Goal: Information Seeking & Learning: Learn about a topic

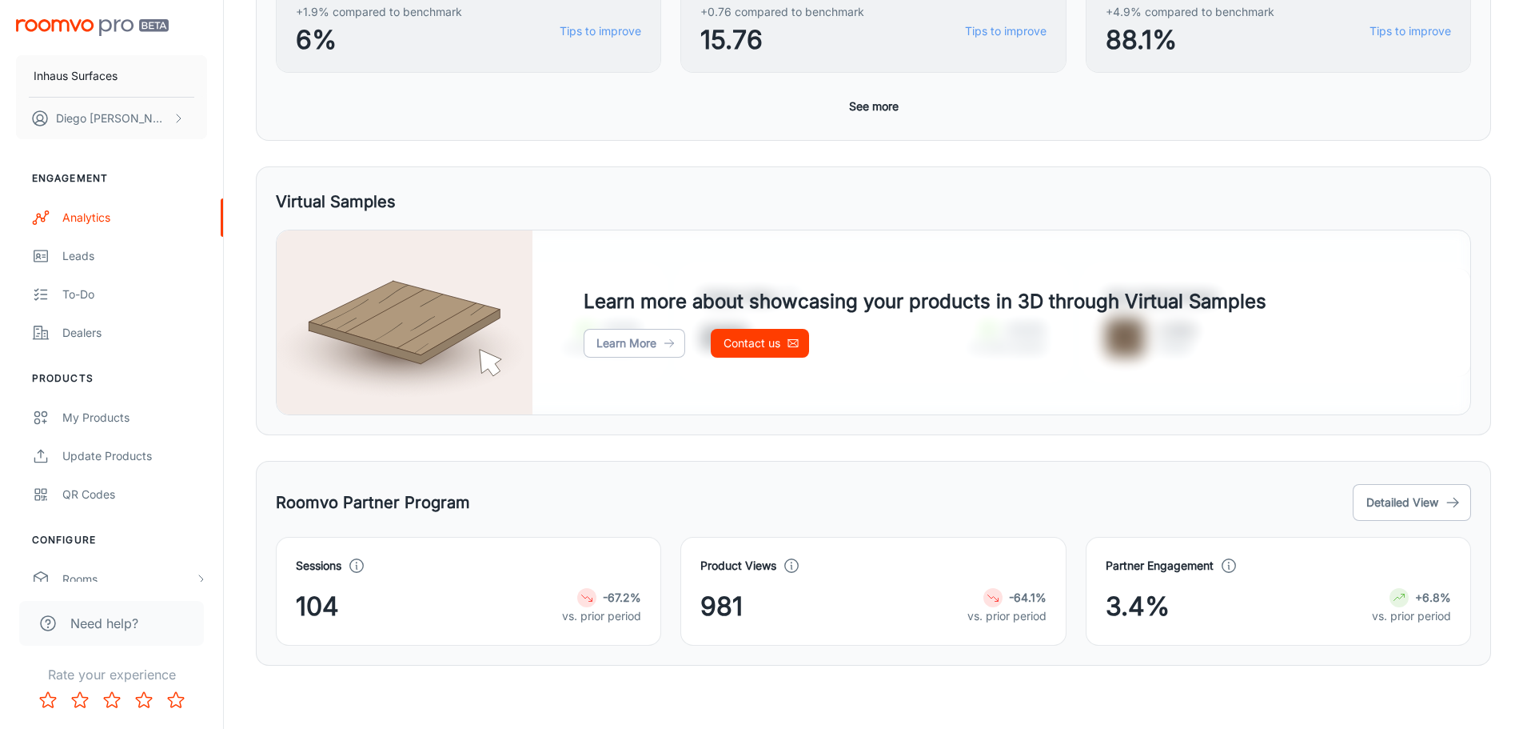
scroll to position [677, 0]
click at [109, 336] on div "Dealers" at bounding box center [134, 333] width 145 height 18
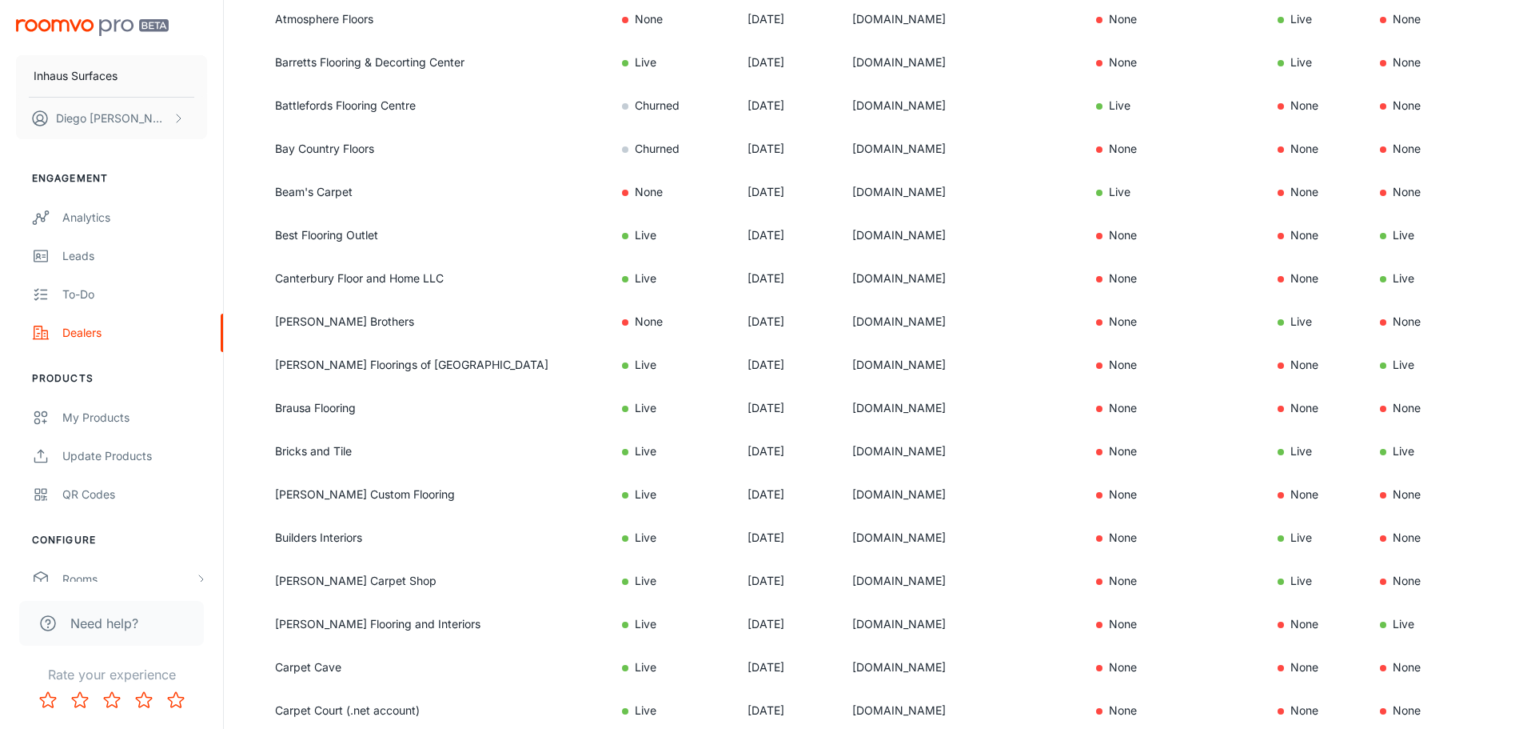
scroll to position [960, 0]
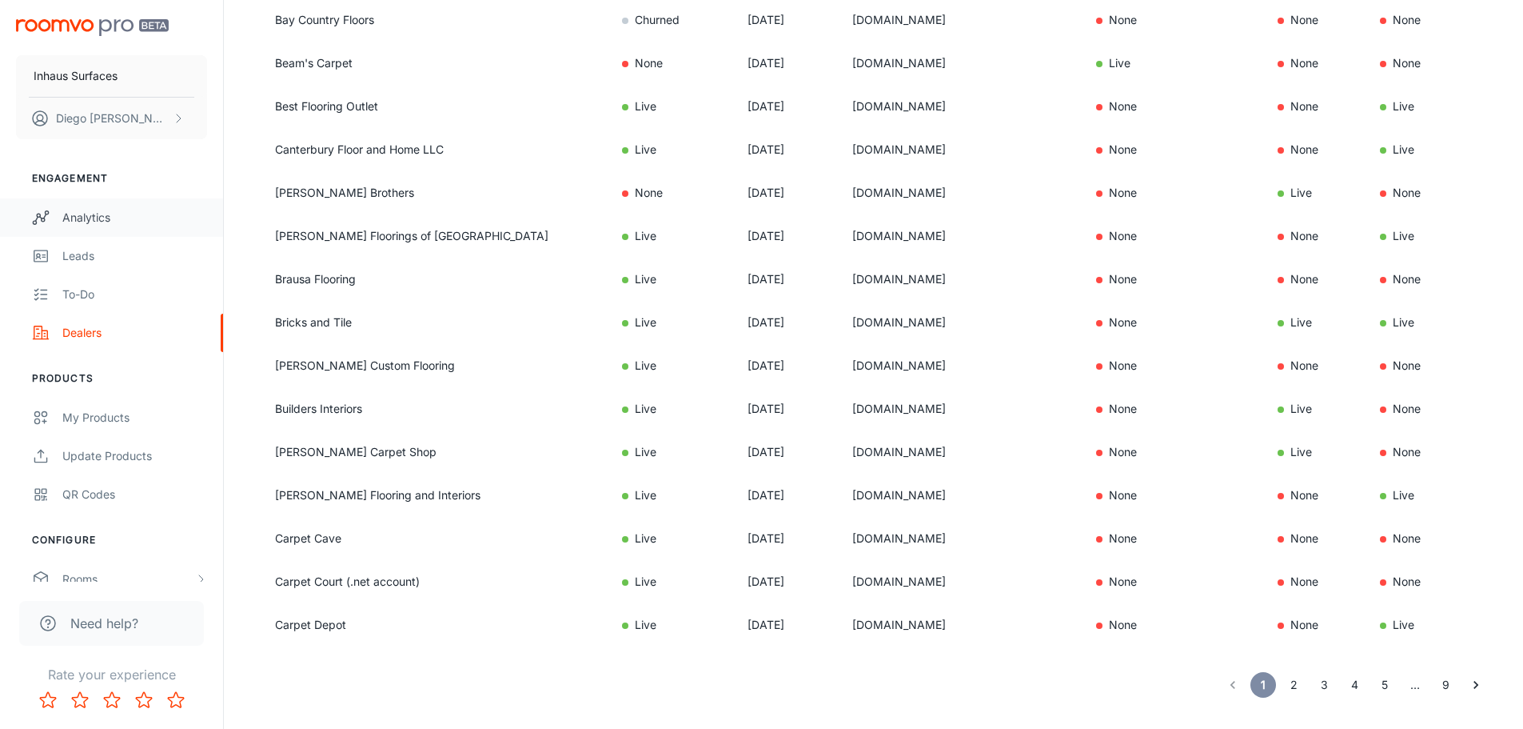
click at [118, 220] on div "Analytics" at bounding box center [134, 218] width 145 height 18
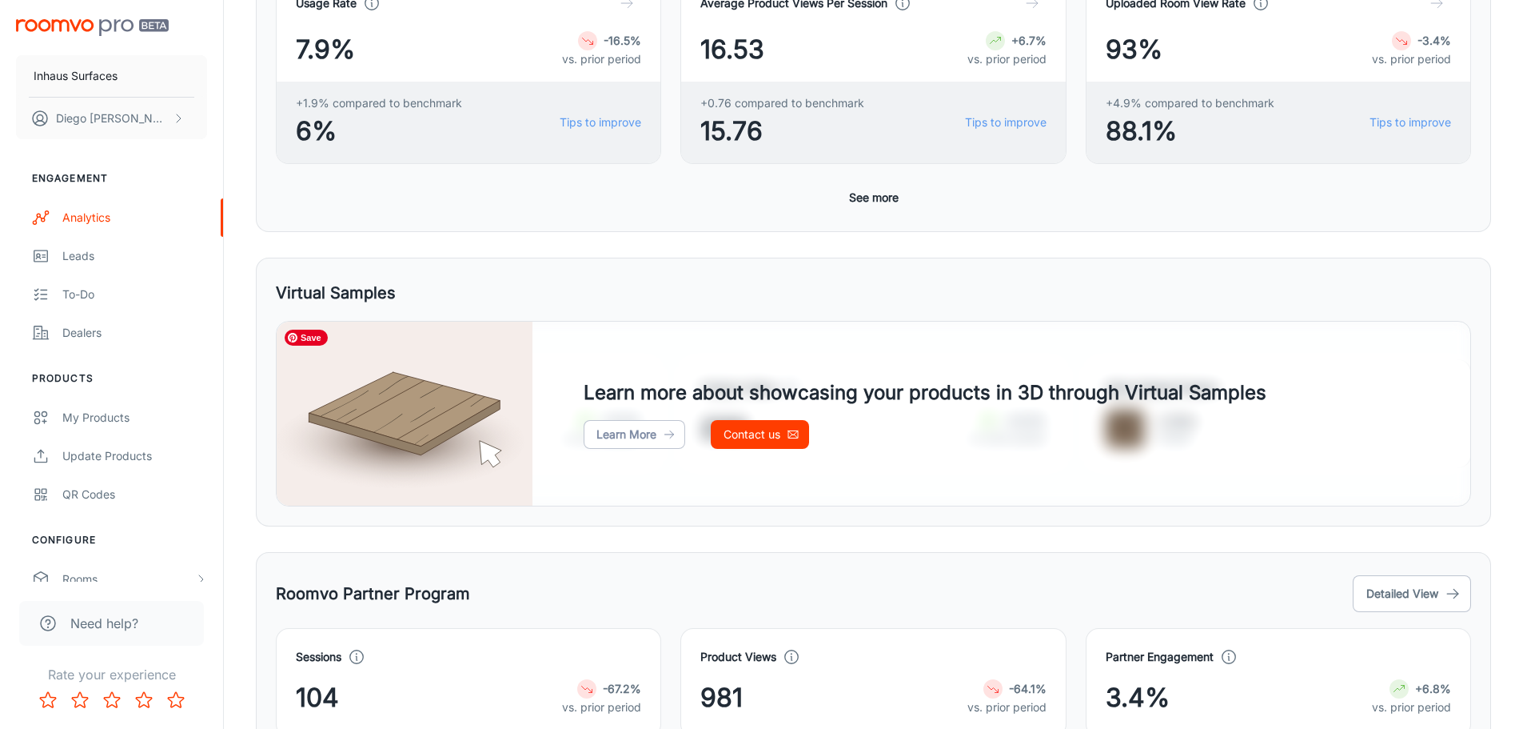
scroll to position [677, 0]
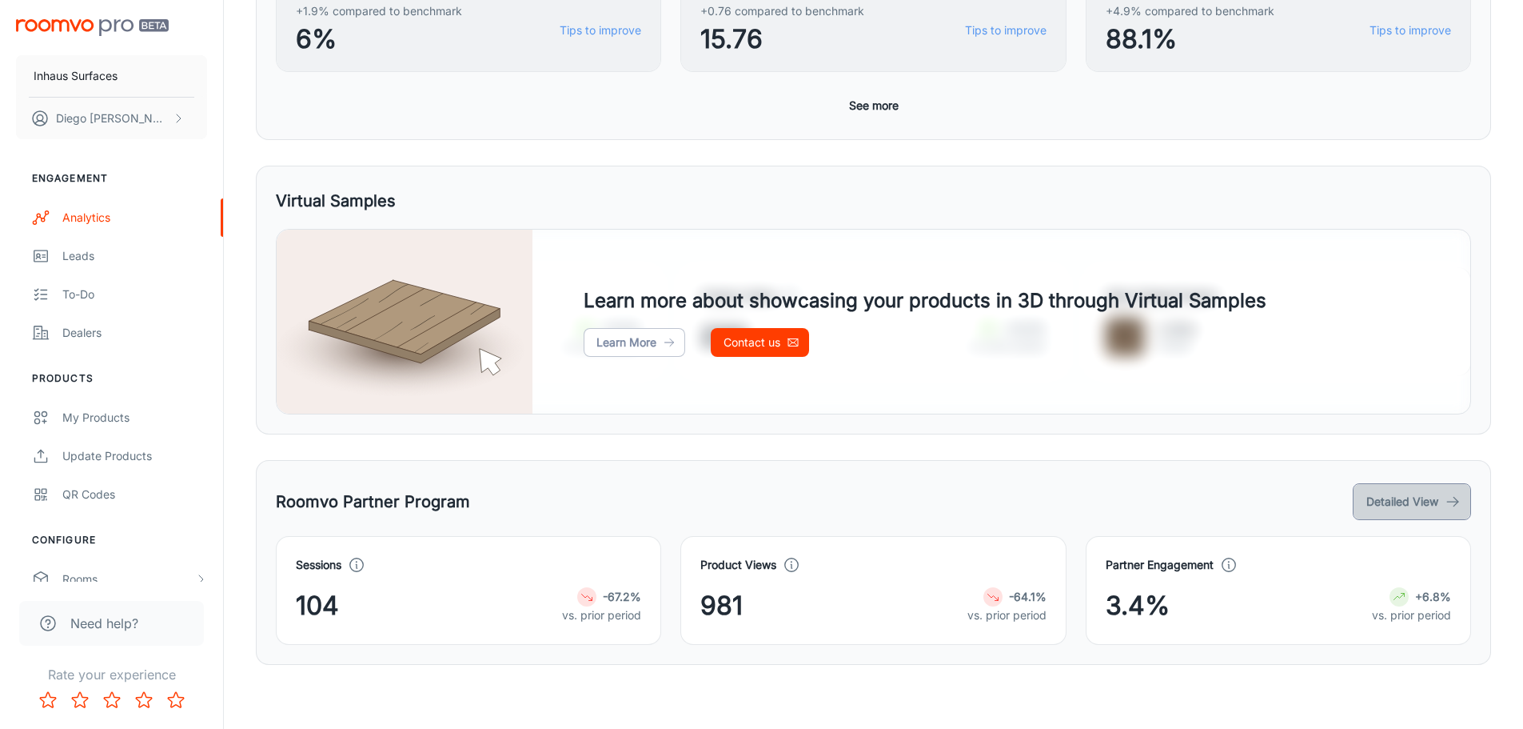
click at [1420, 496] on button "Detailed View" at bounding box center [1412, 501] width 118 height 37
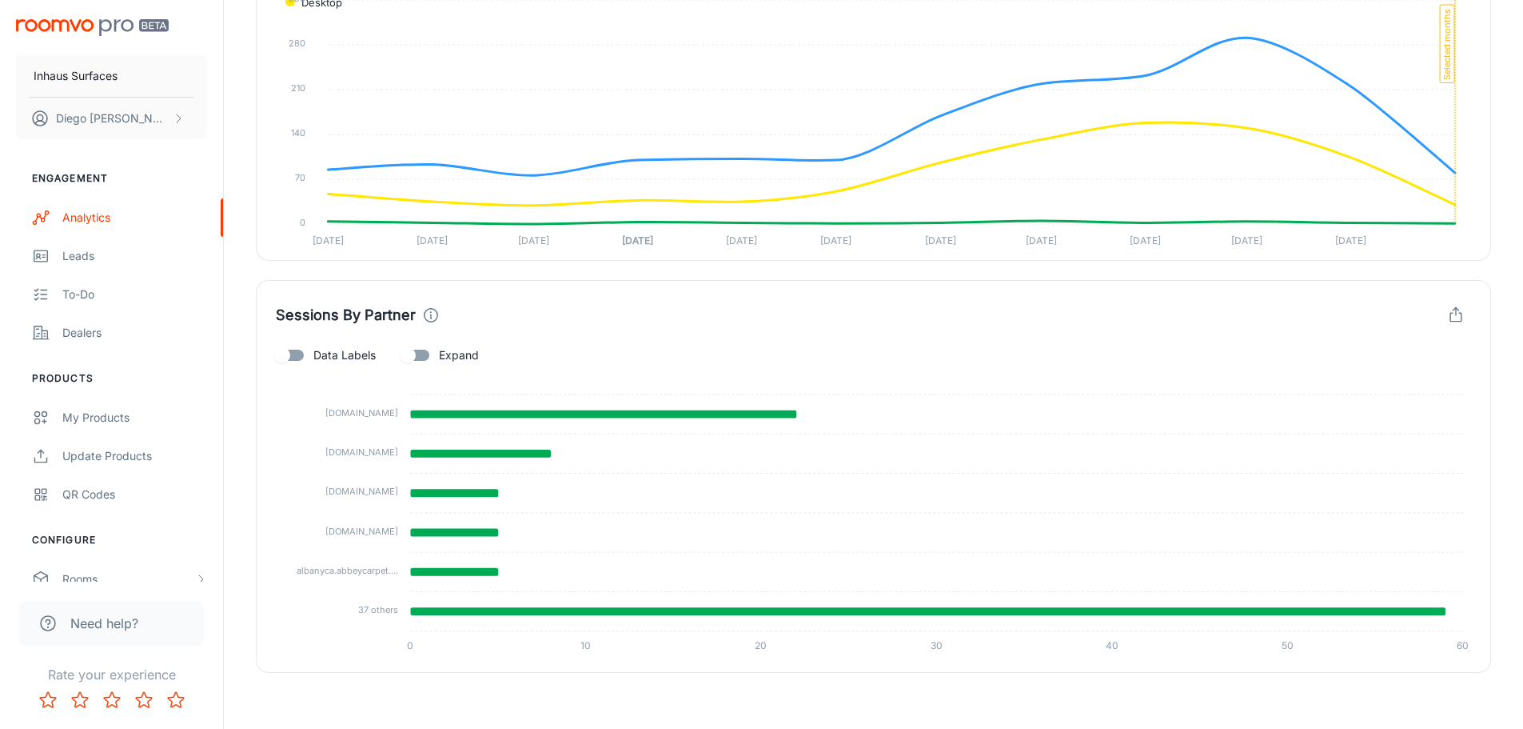
scroll to position [654, 0]
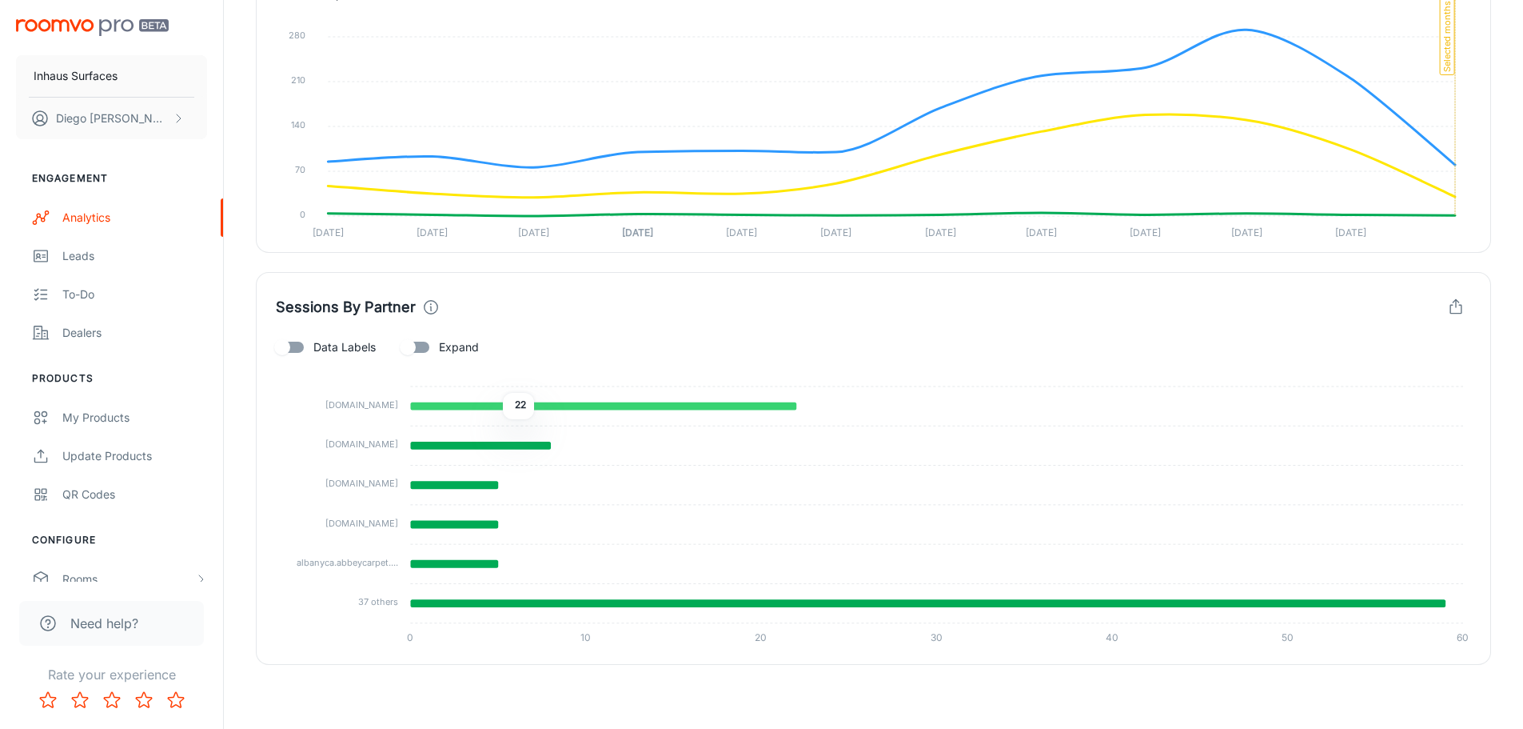
click at [491, 406] on icon at bounding box center [603, 406] width 386 height 8
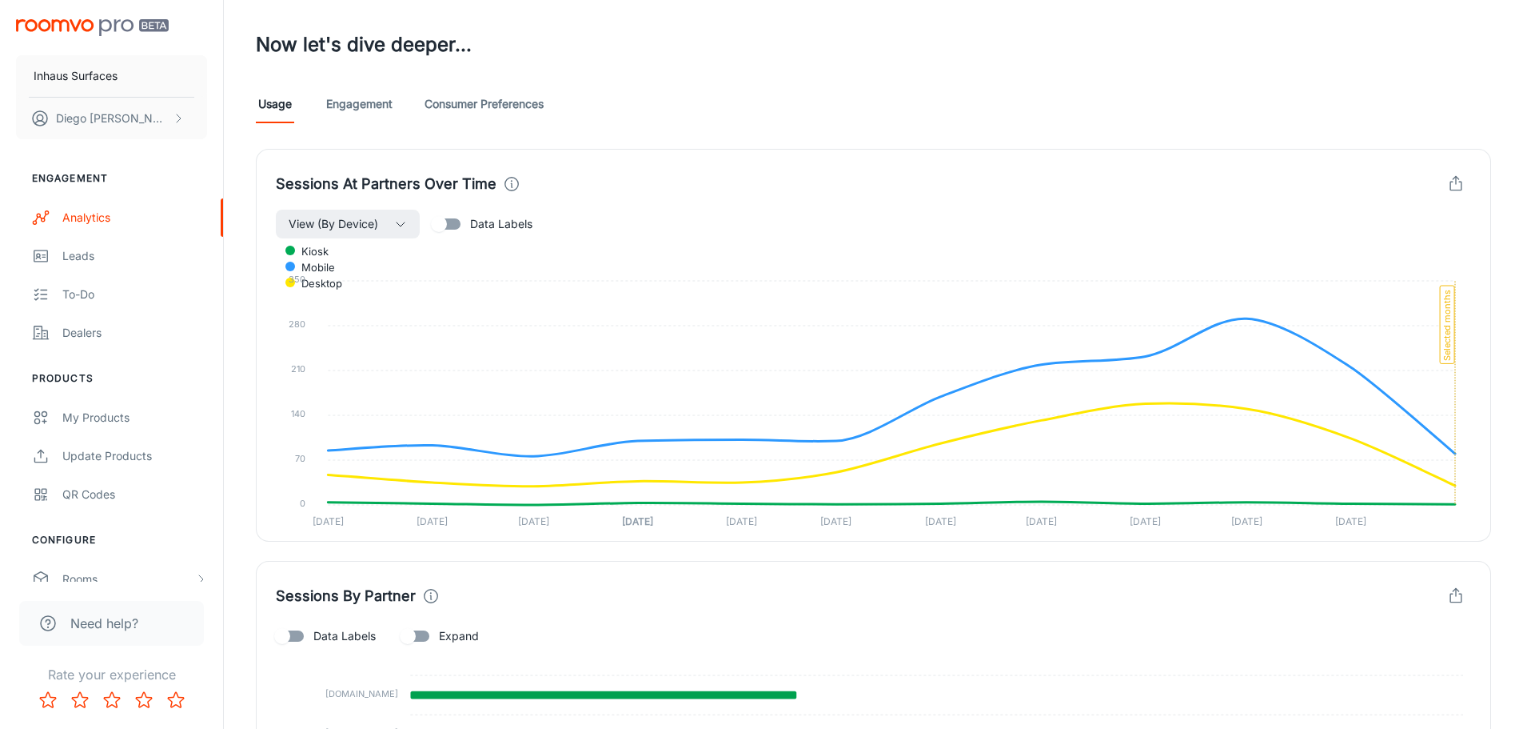
scroll to position [254, 0]
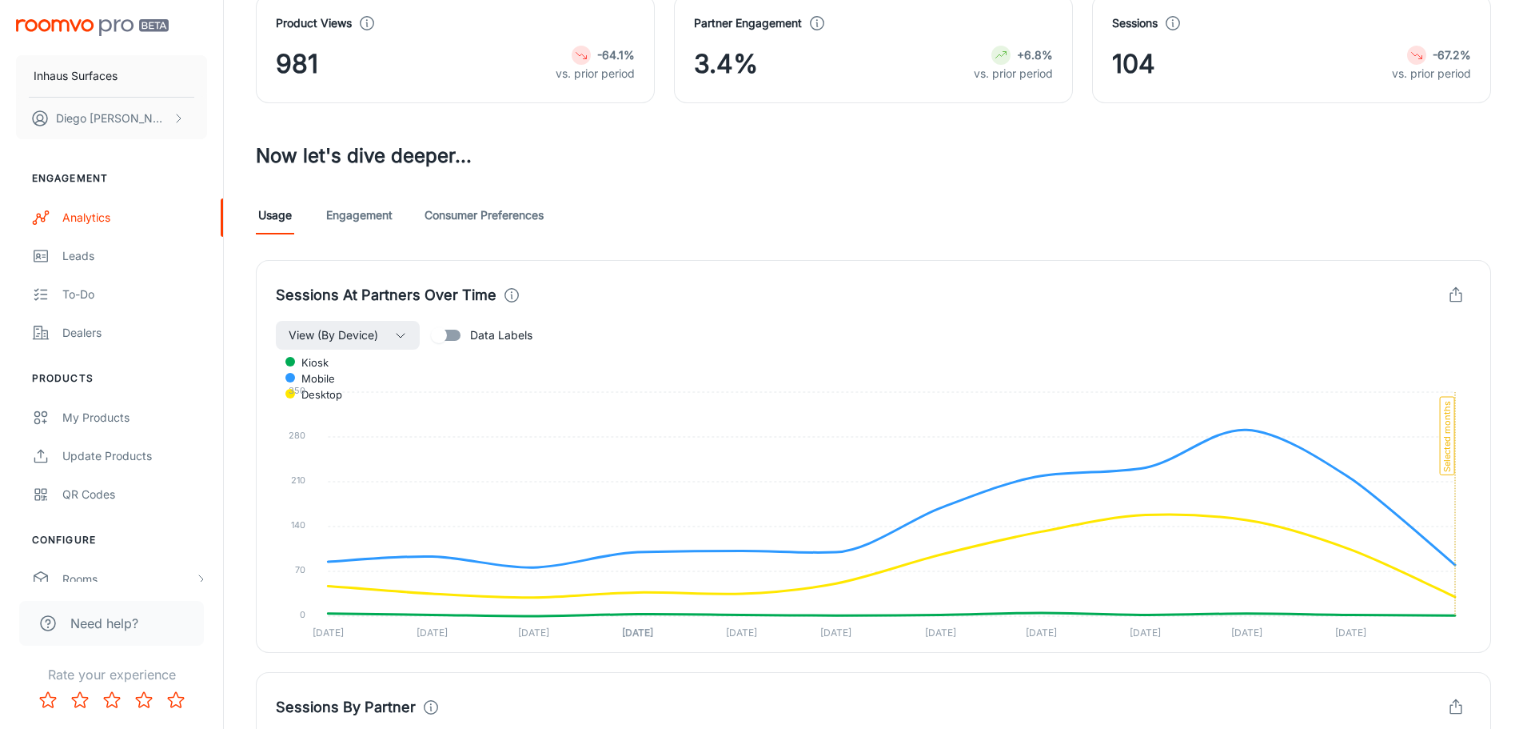
click at [369, 222] on link "Engagement" at bounding box center [359, 215] width 66 height 38
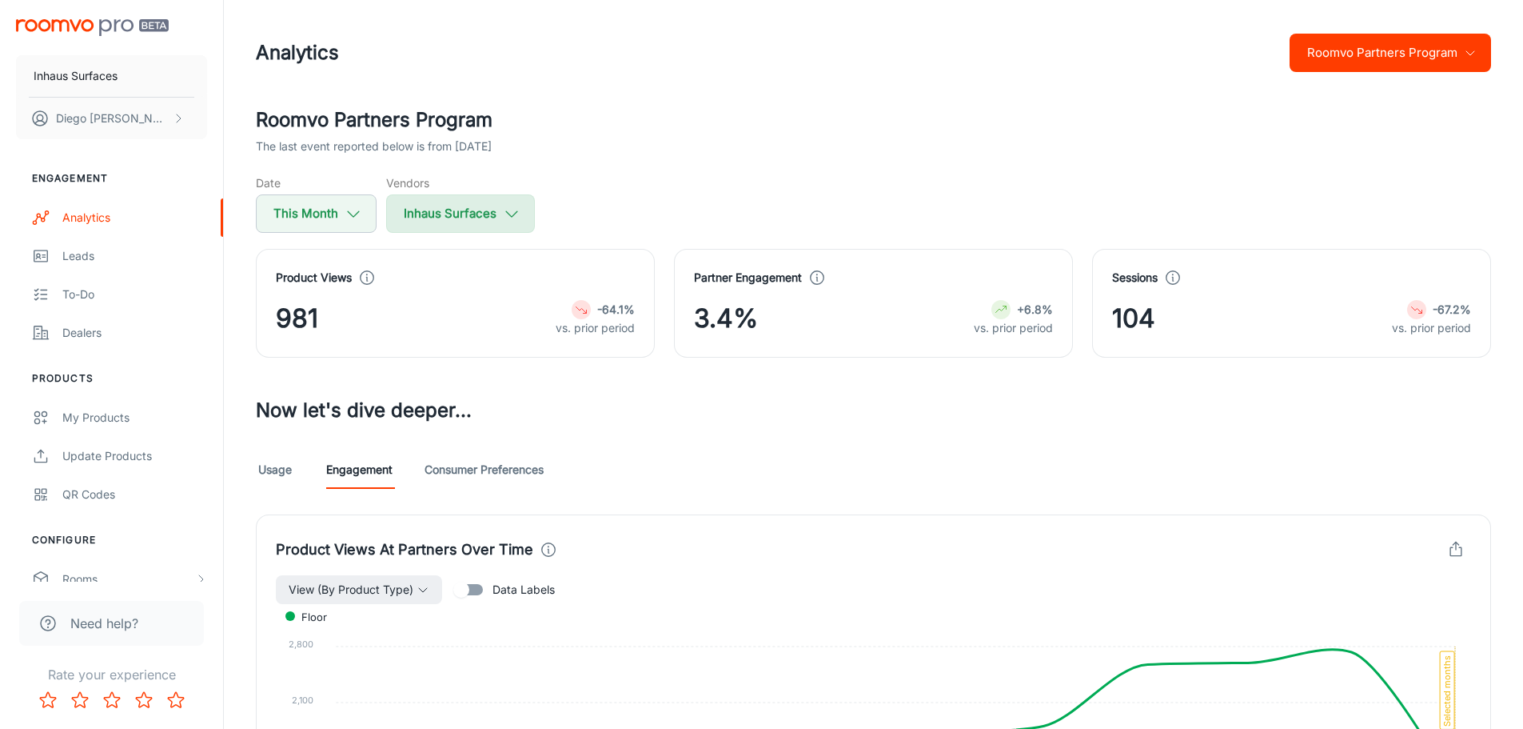
click at [437, 201] on button "Inhaus Surfaces" at bounding box center [460, 213] width 149 height 38
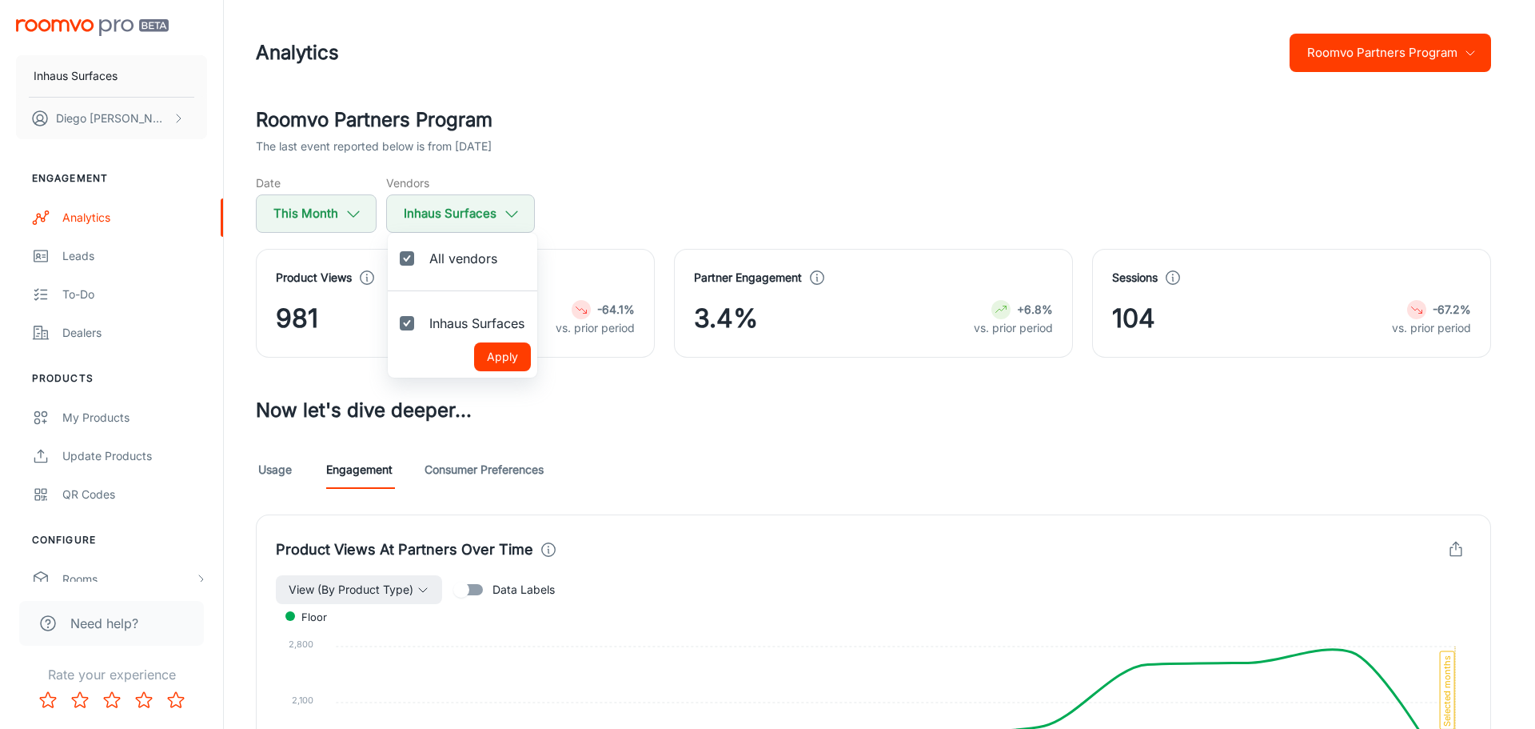
click at [437, 202] on div at bounding box center [767, 364] width 1535 height 729
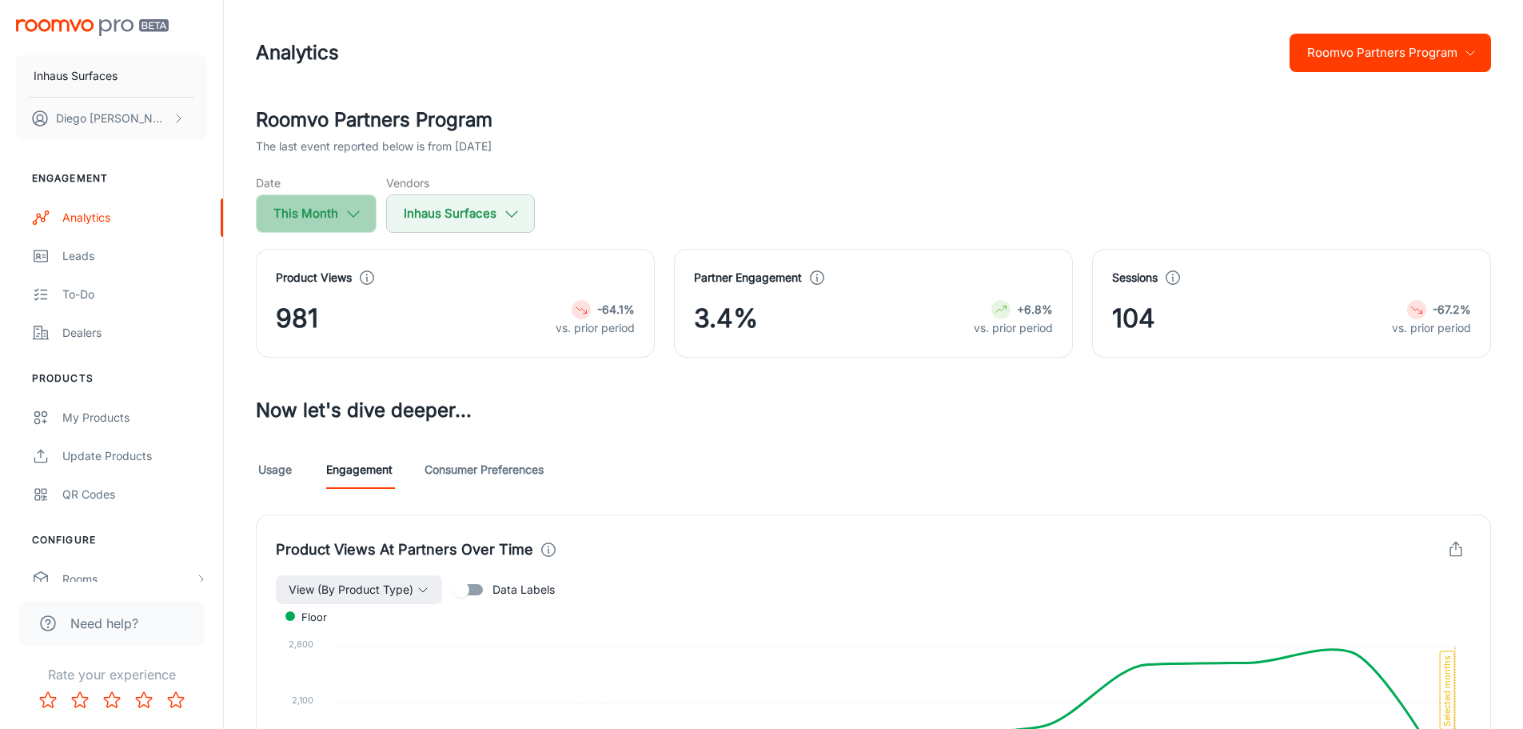
click at [347, 218] on icon "button" at bounding box center [354, 214] width 18 height 18
select select "8"
select select "2025"
select select "8"
select select "2025"
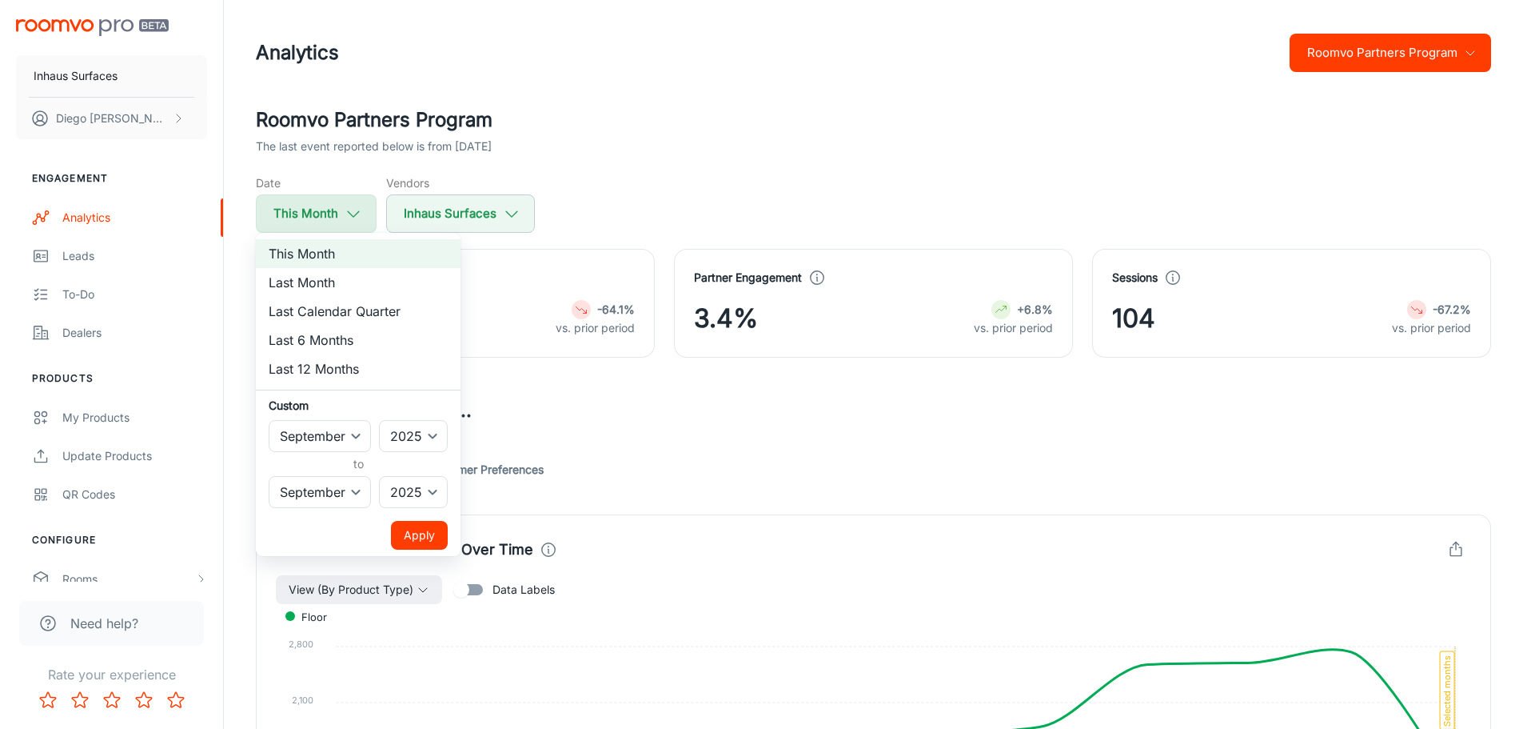
click at [347, 218] on div at bounding box center [767, 364] width 1535 height 729
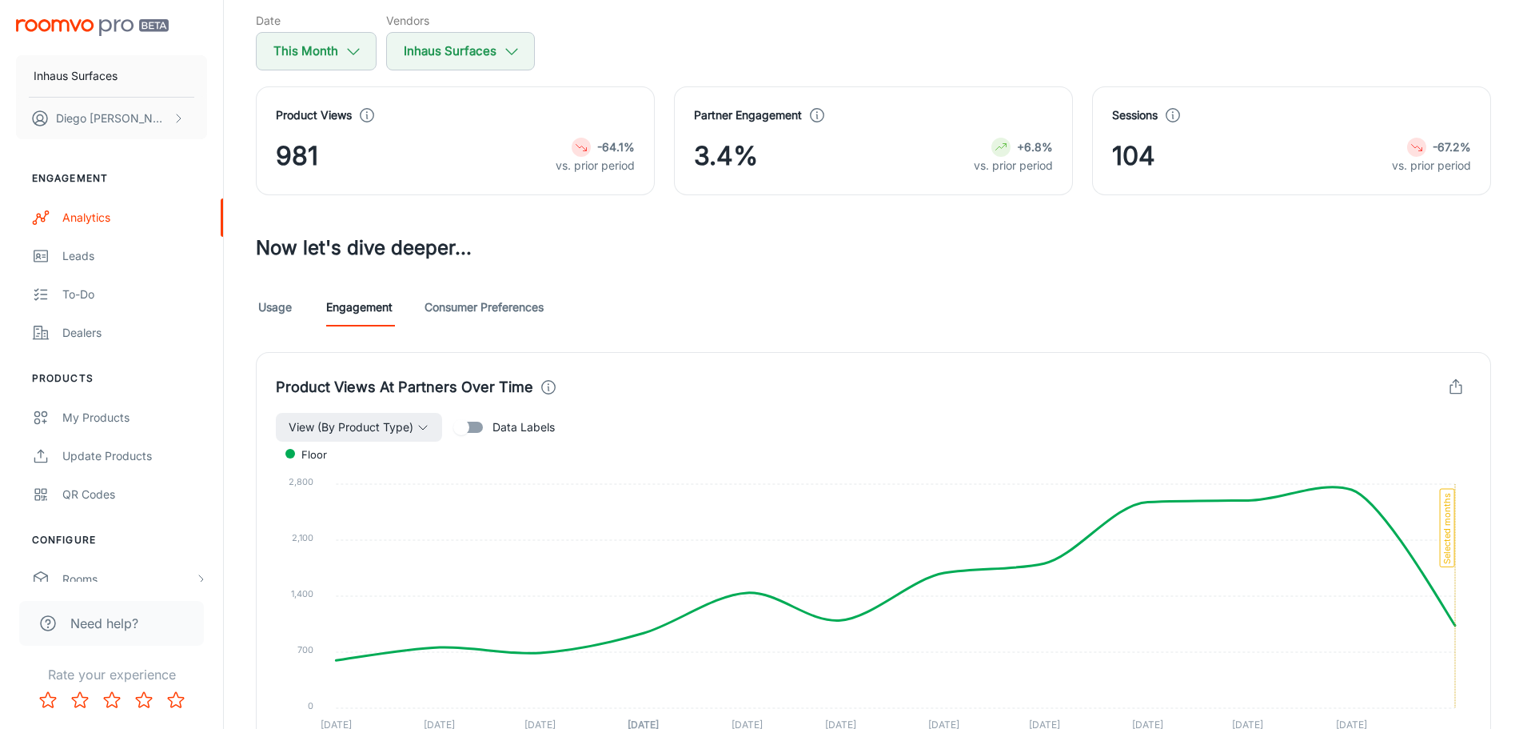
scroll to position [320, 0]
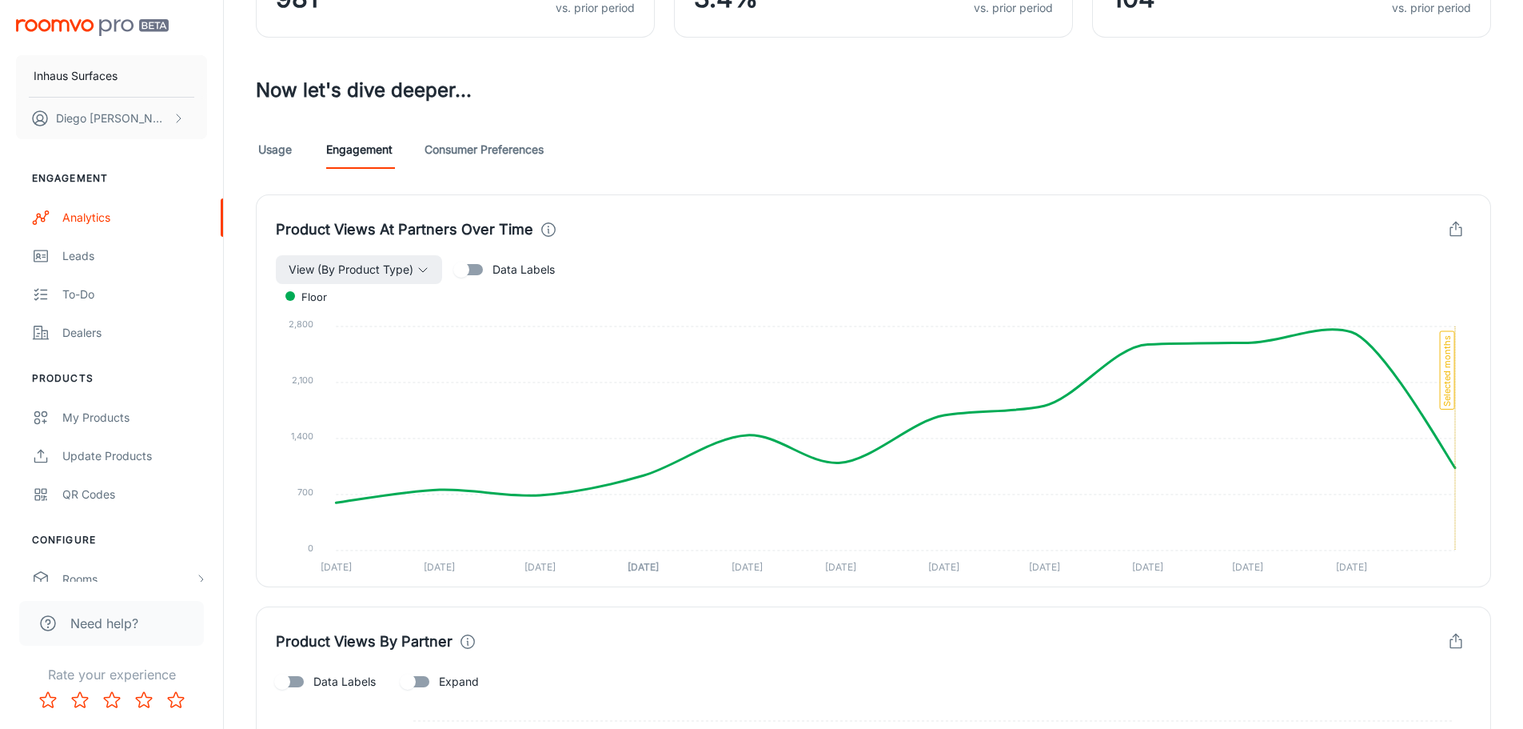
click at [481, 166] on link "Consumer Preferences" at bounding box center [484, 149] width 119 height 38
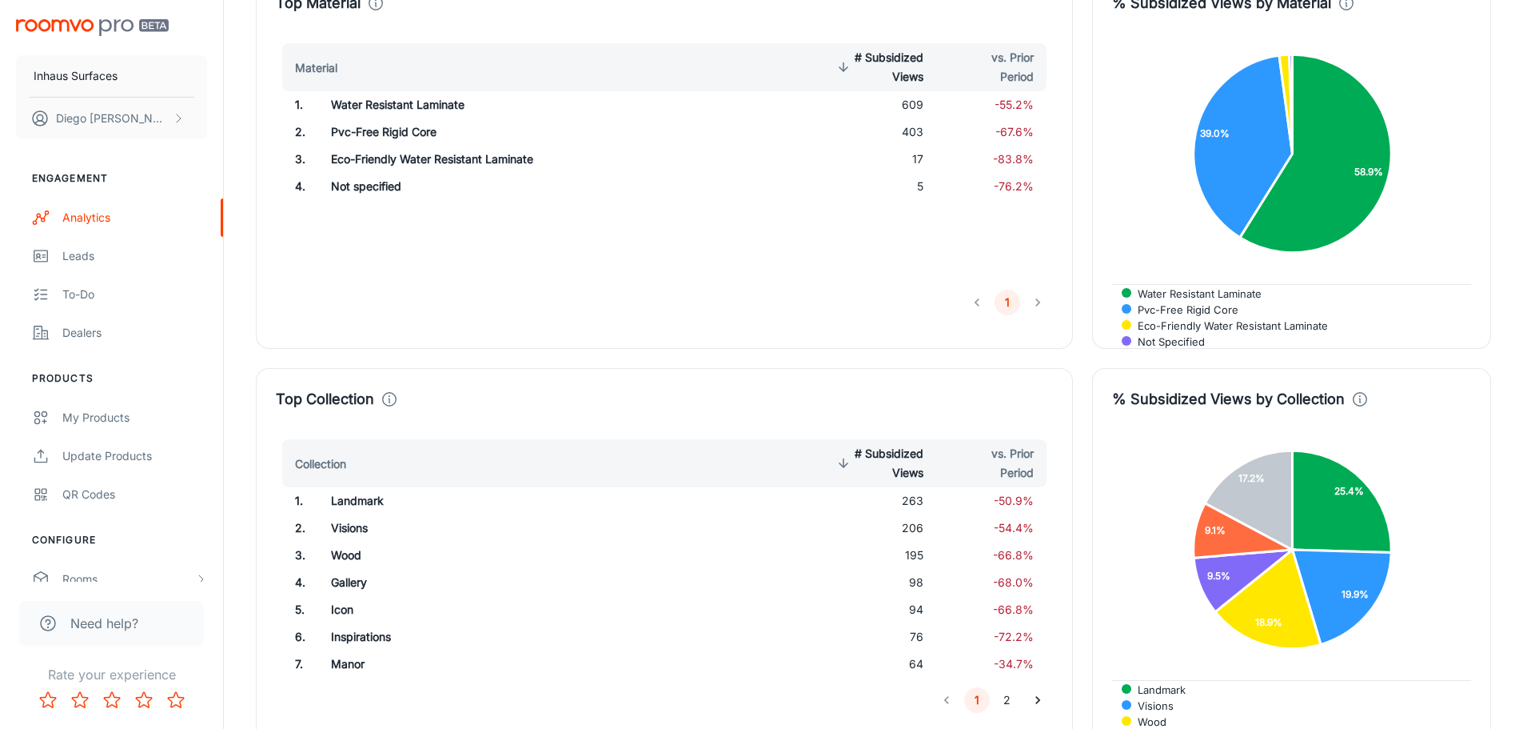
scroll to position [2358, 0]
